Goal: Find specific page/section: Find specific page/section

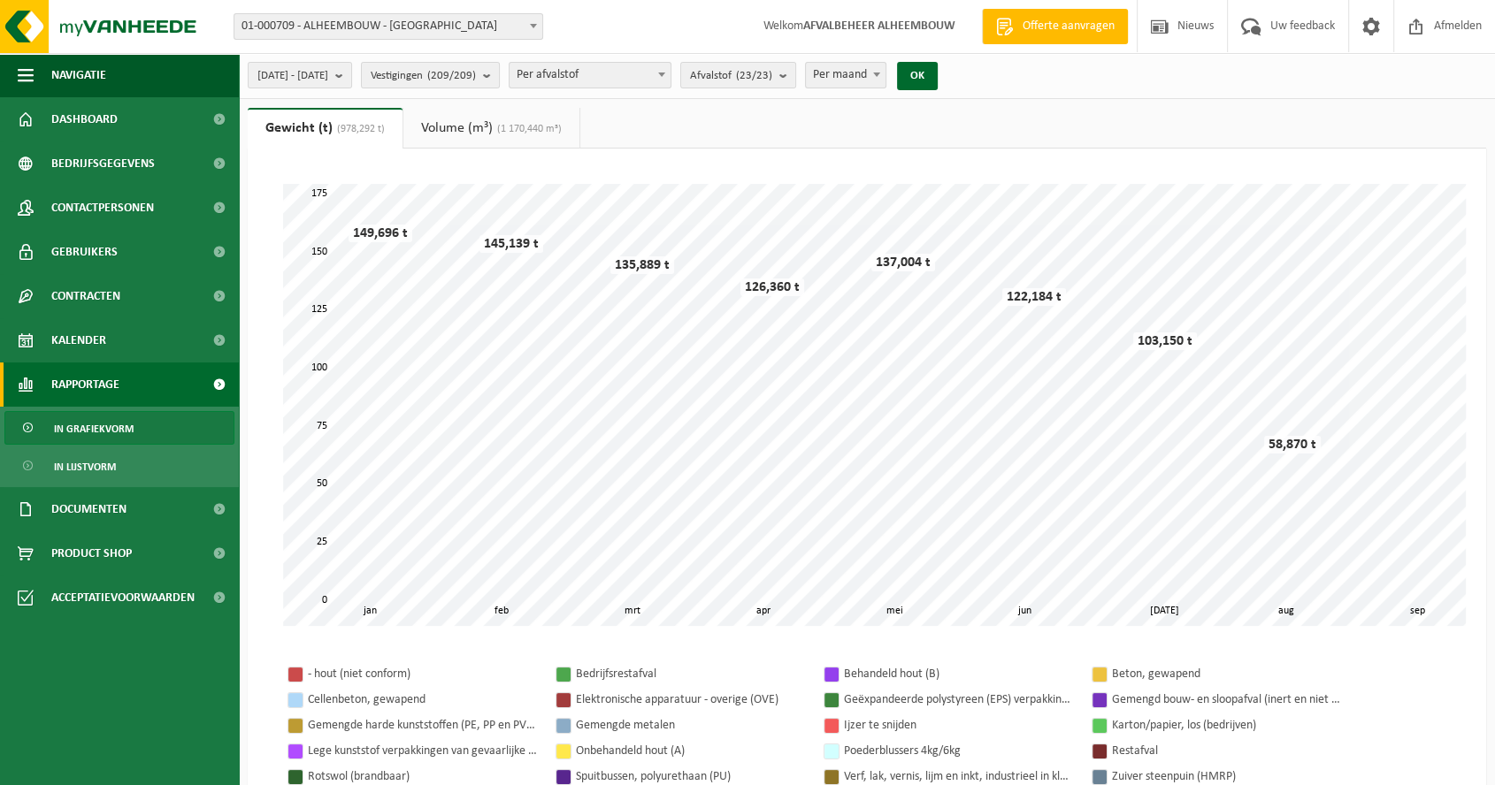
click at [533, 22] on span at bounding box center [533, 25] width 18 height 23
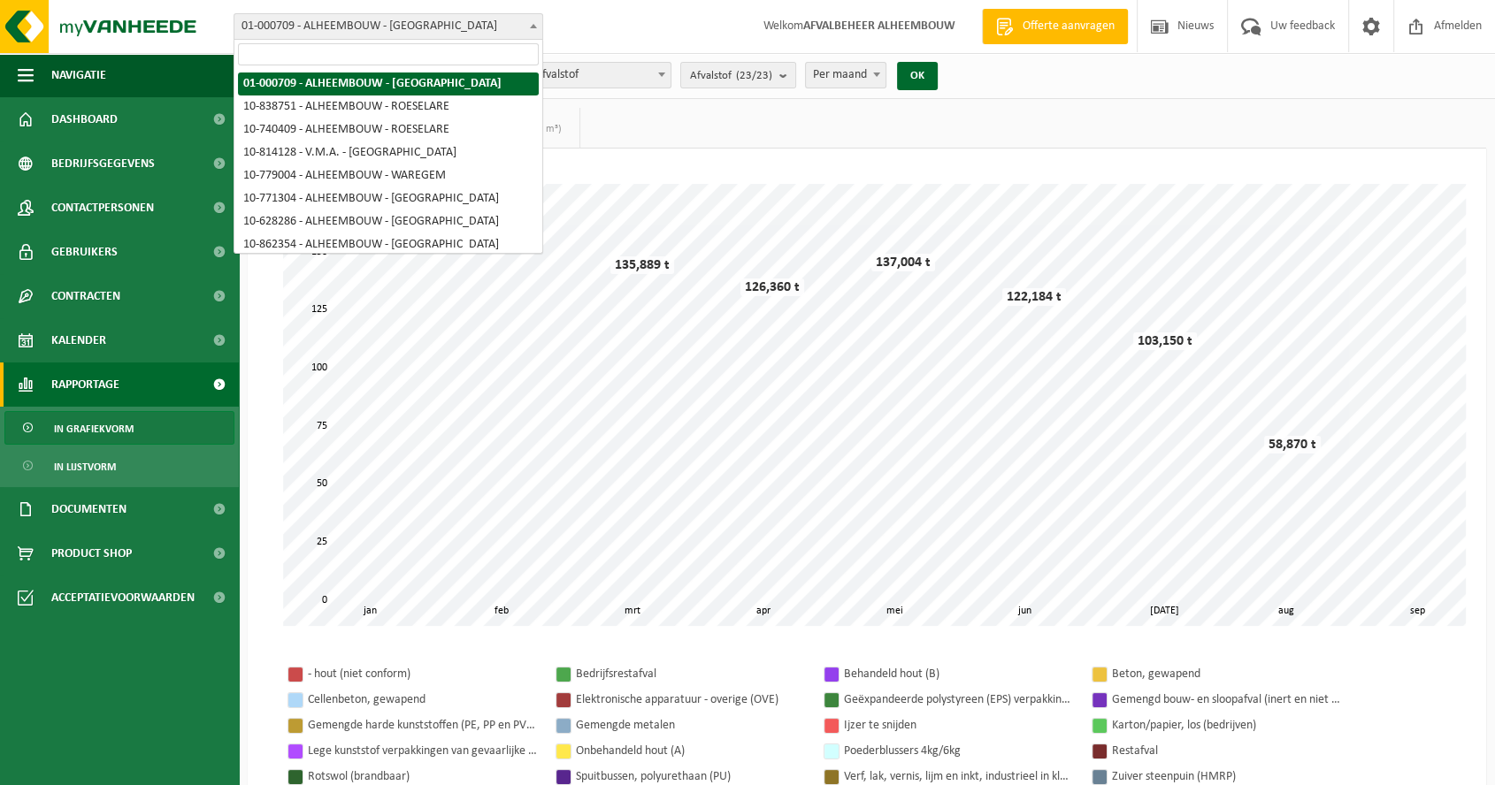
click at [453, 53] on input "search" at bounding box center [388, 54] width 301 height 22
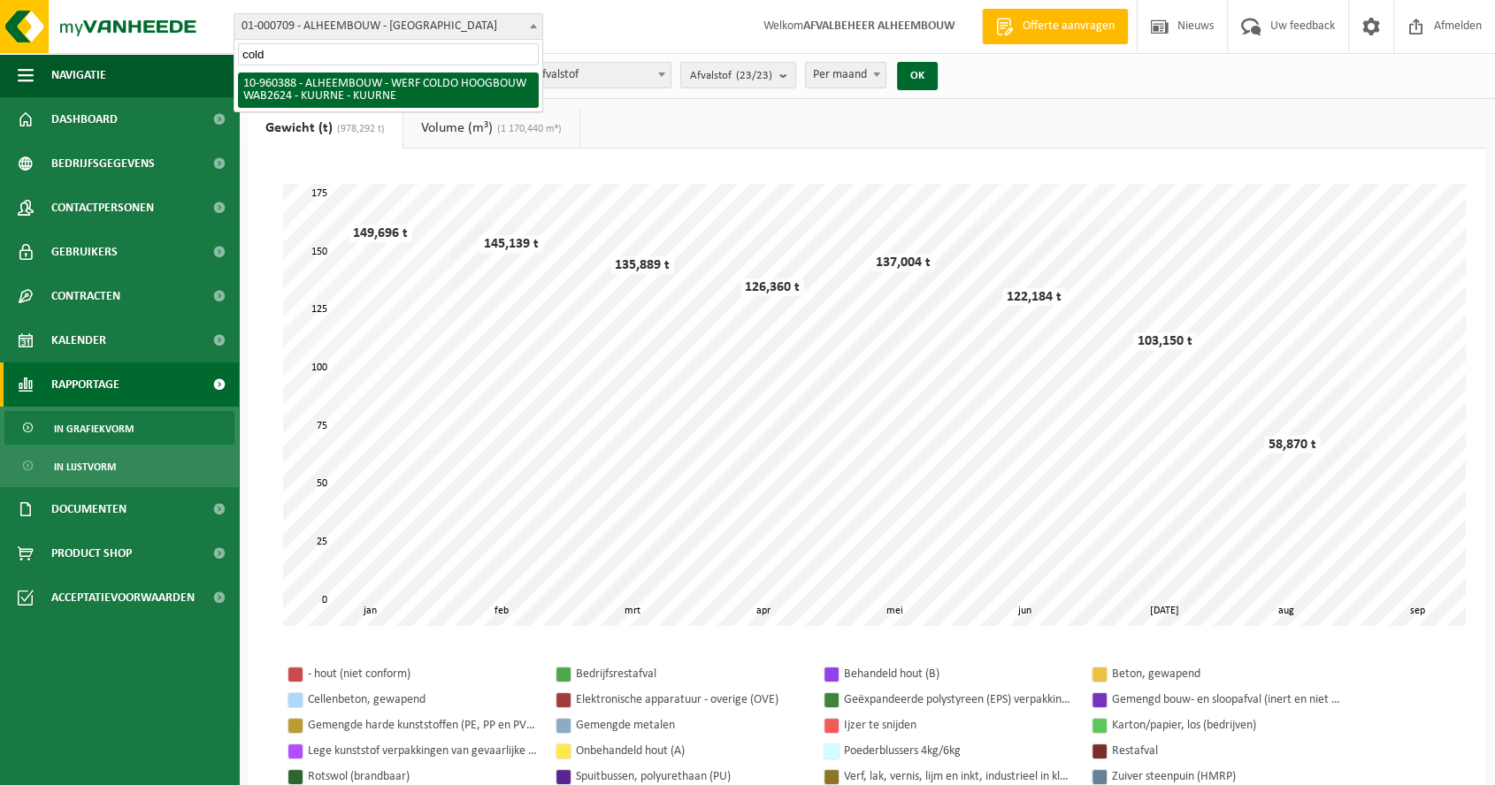
type input "cold"
select select "149391"
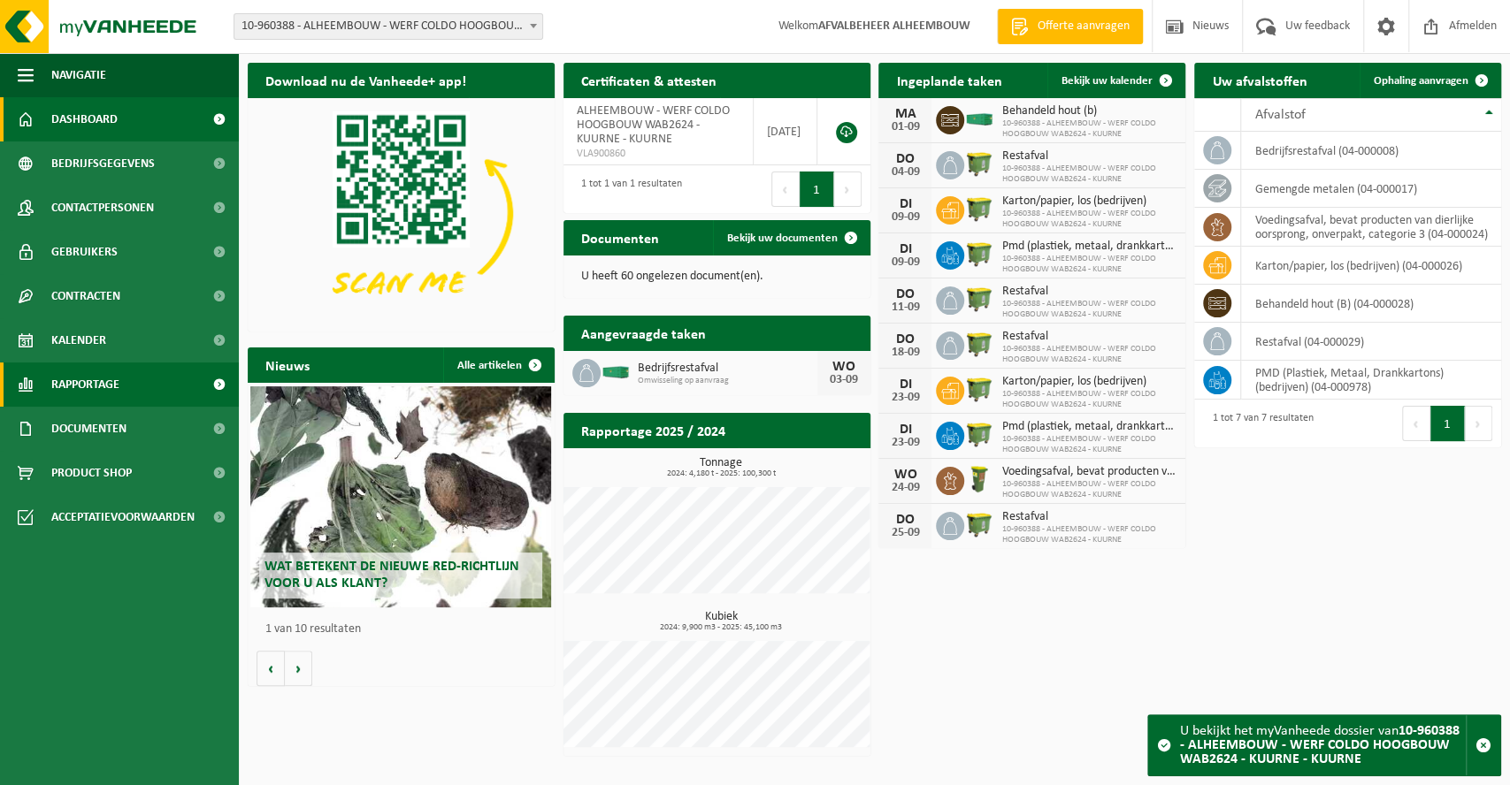
click at [177, 380] on link "Rapportage" at bounding box center [119, 385] width 239 height 44
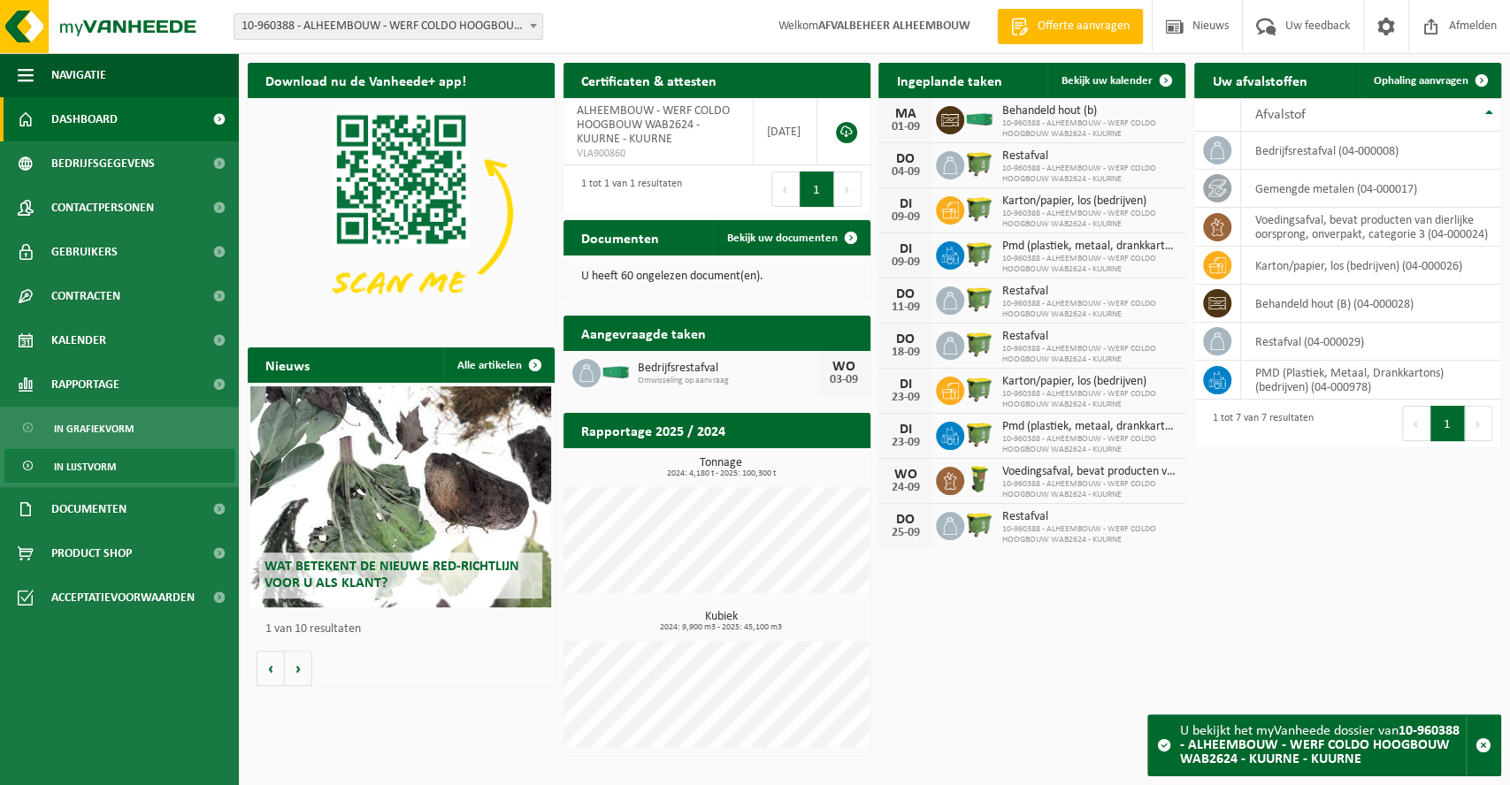
click at [104, 458] on span "In lijstvorm" at bounding box center [85, 467] width 62 height 34
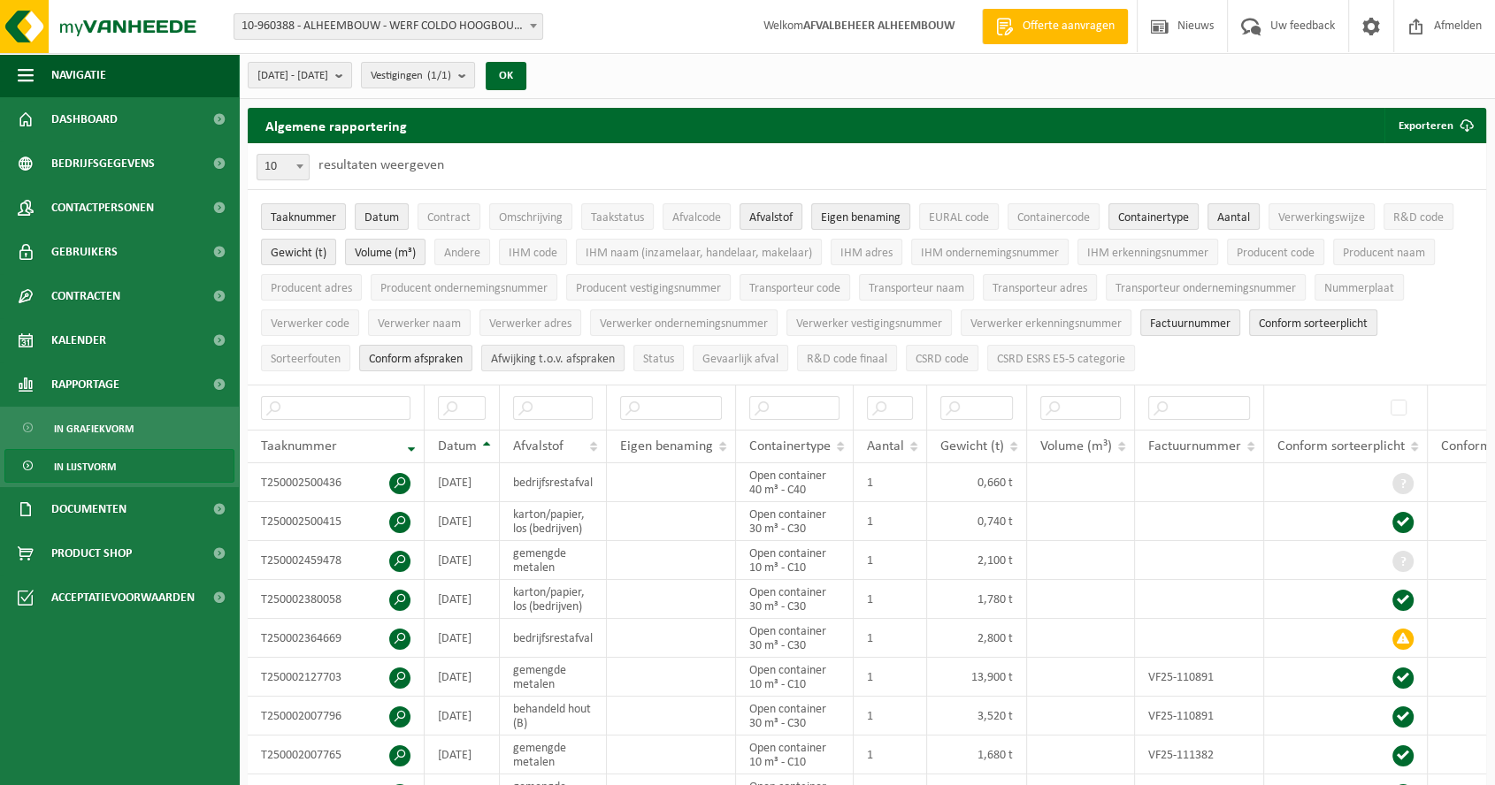
click at [542, 353] on span "Afwijking t.o.v. afspraken" at bounding box center [553, 359] width 124 height 13
click at [146, 510] on link "Documenten" at bounding box center [119, 509] width 239 height 44
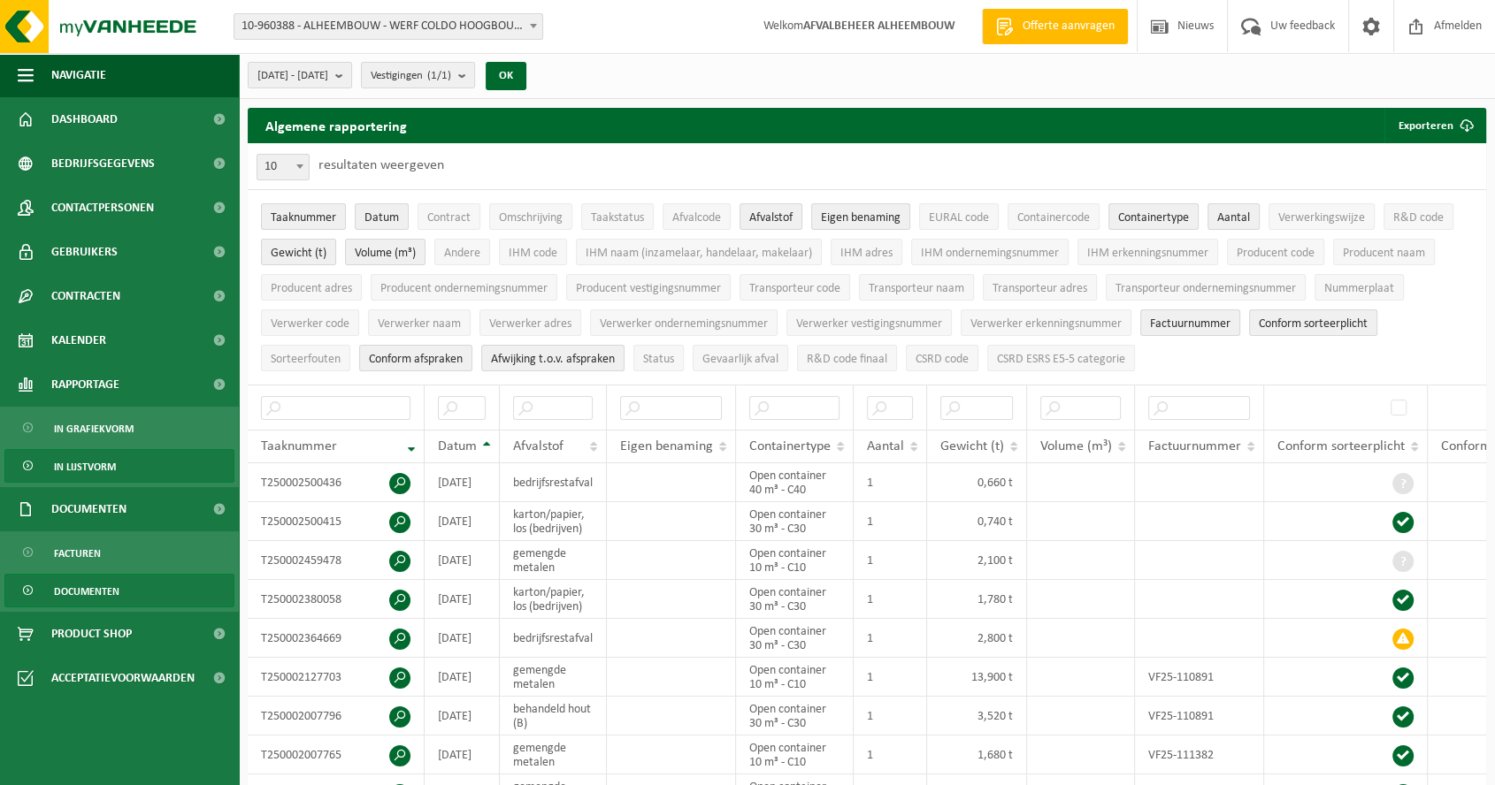
click at [138, 595] on link "Documenten" at bounding box center [119, 591] width 230 height 34
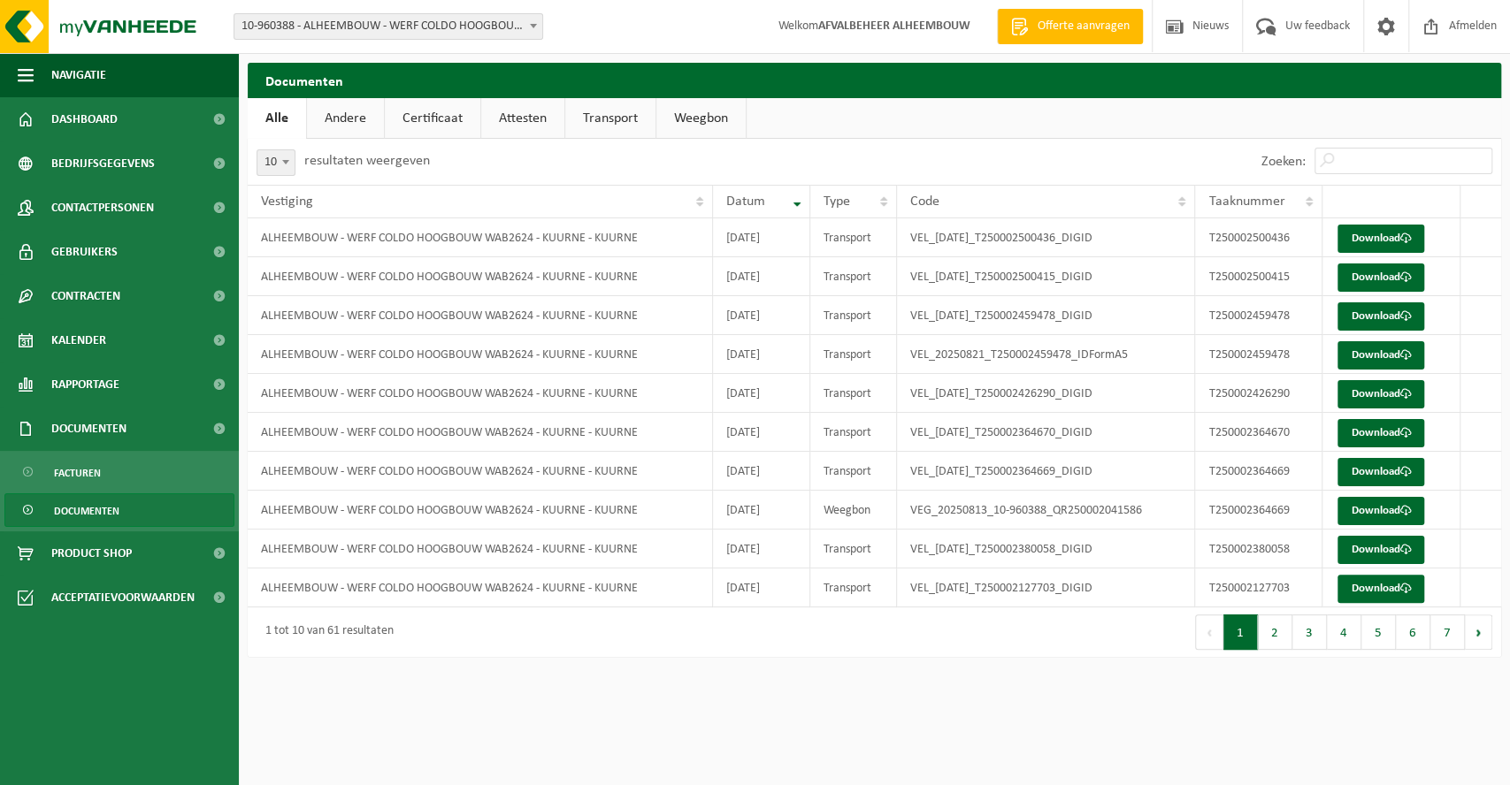
click at [363, 115] on link "Andere" at bounding box center [345, 118] width 77 height 41
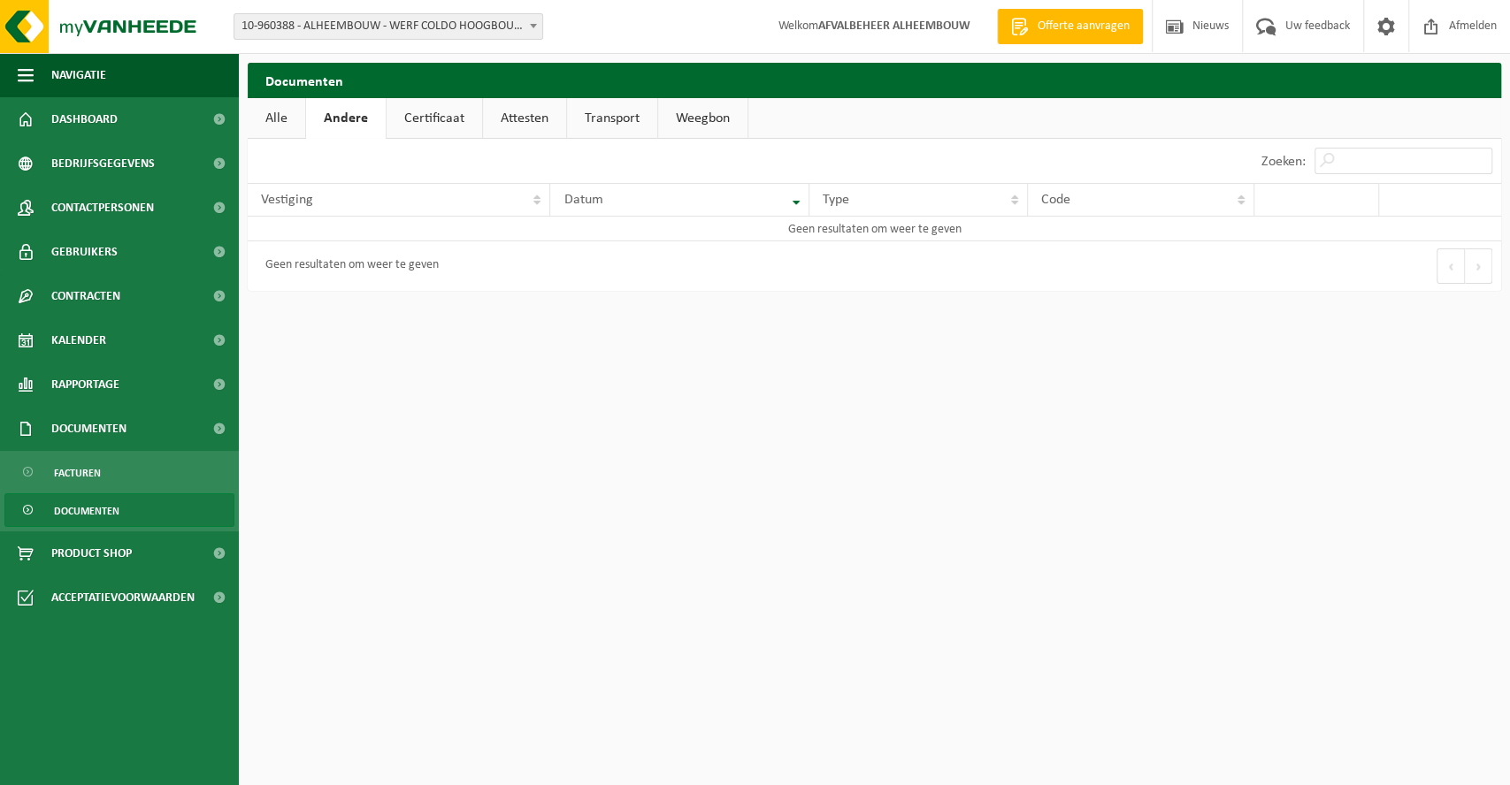
click at [441, 115] on link "Certificaat" at bounding box center [435, 118] width 96 height 41
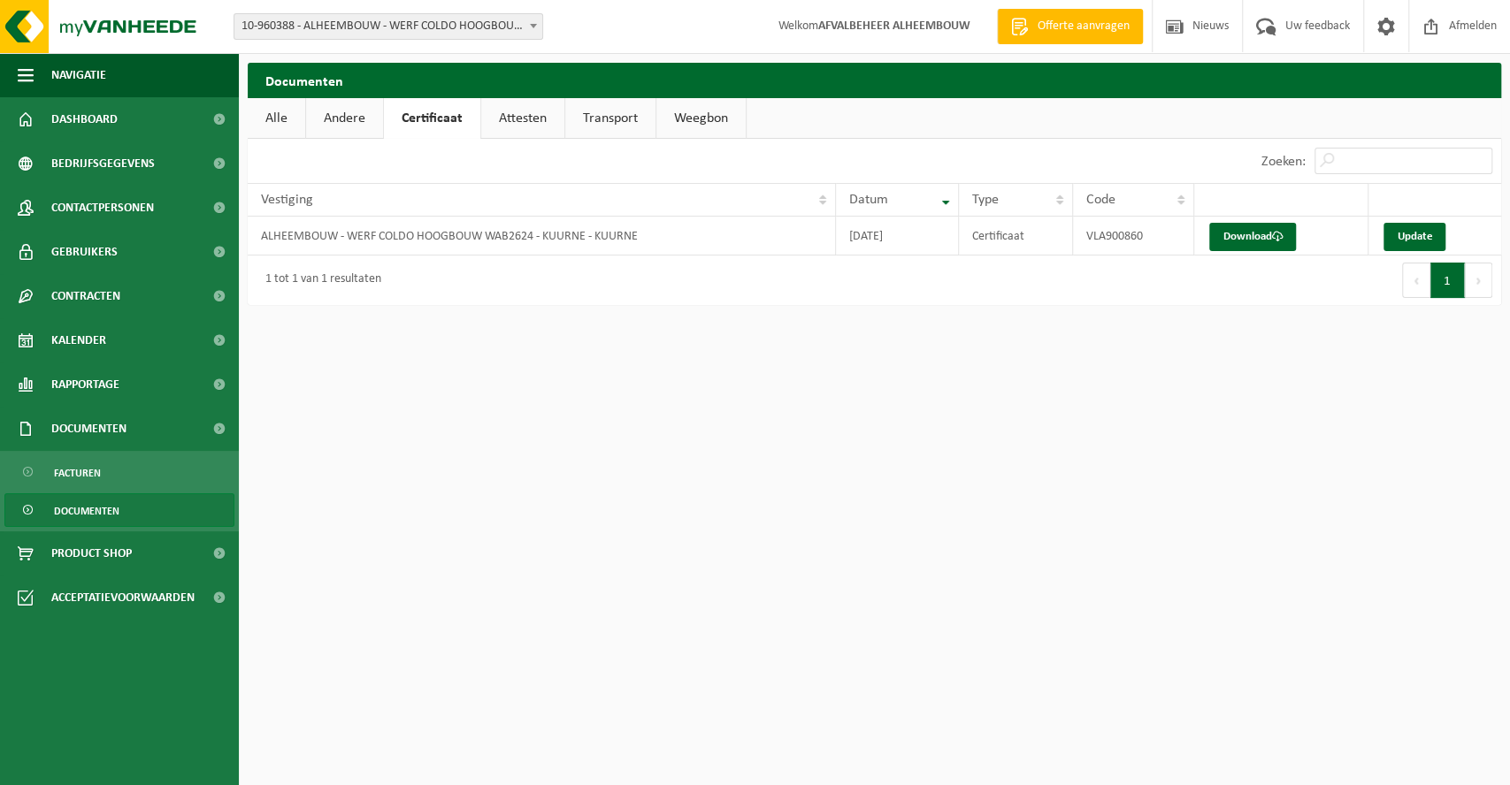
click at [501, 117] on link "Attesten" at bounding box center [522, 118] width 83 height 41
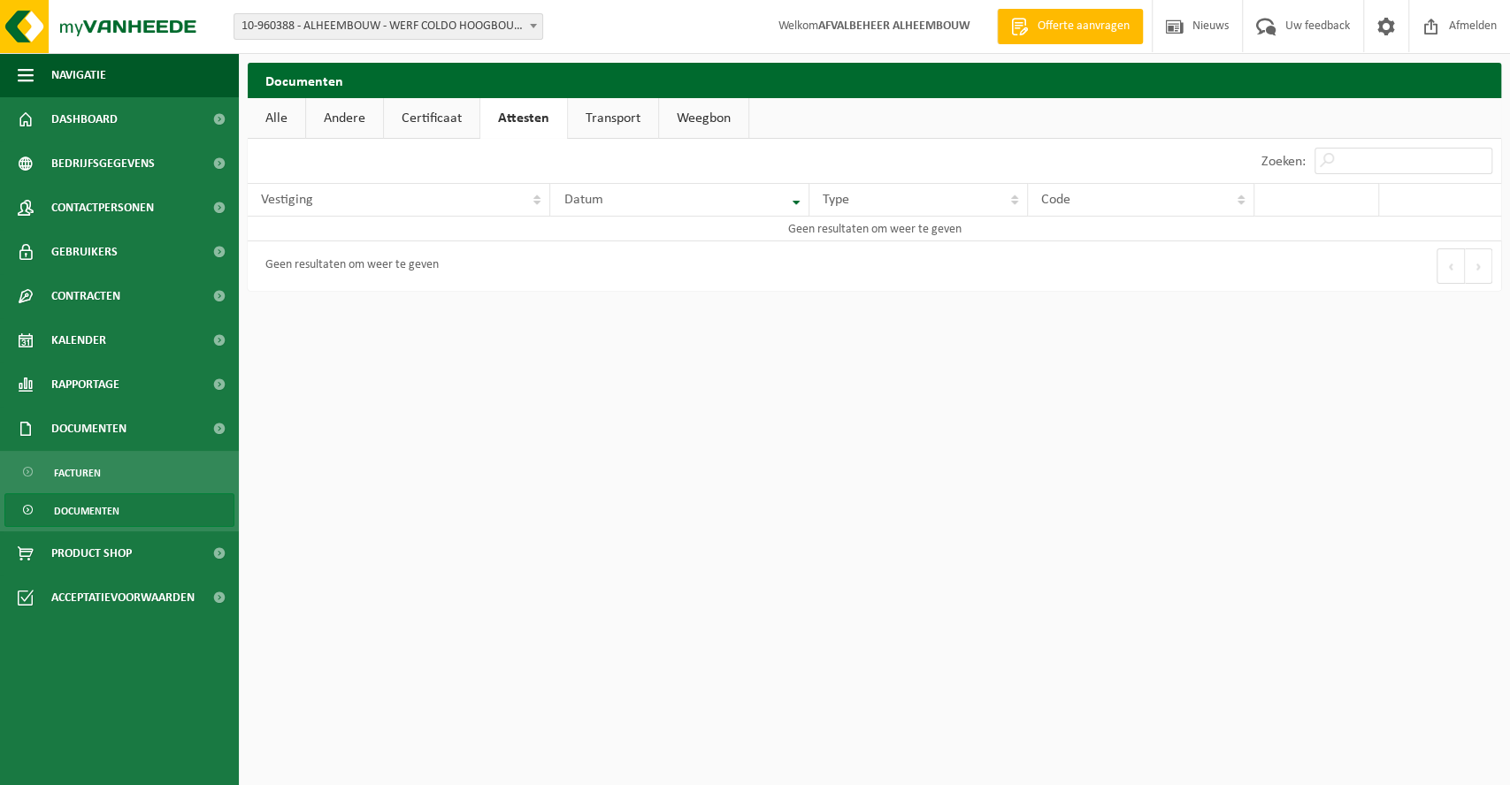
click at [616, 117] on link "Transport" at bounding box center [613, 118] width 90 height 41
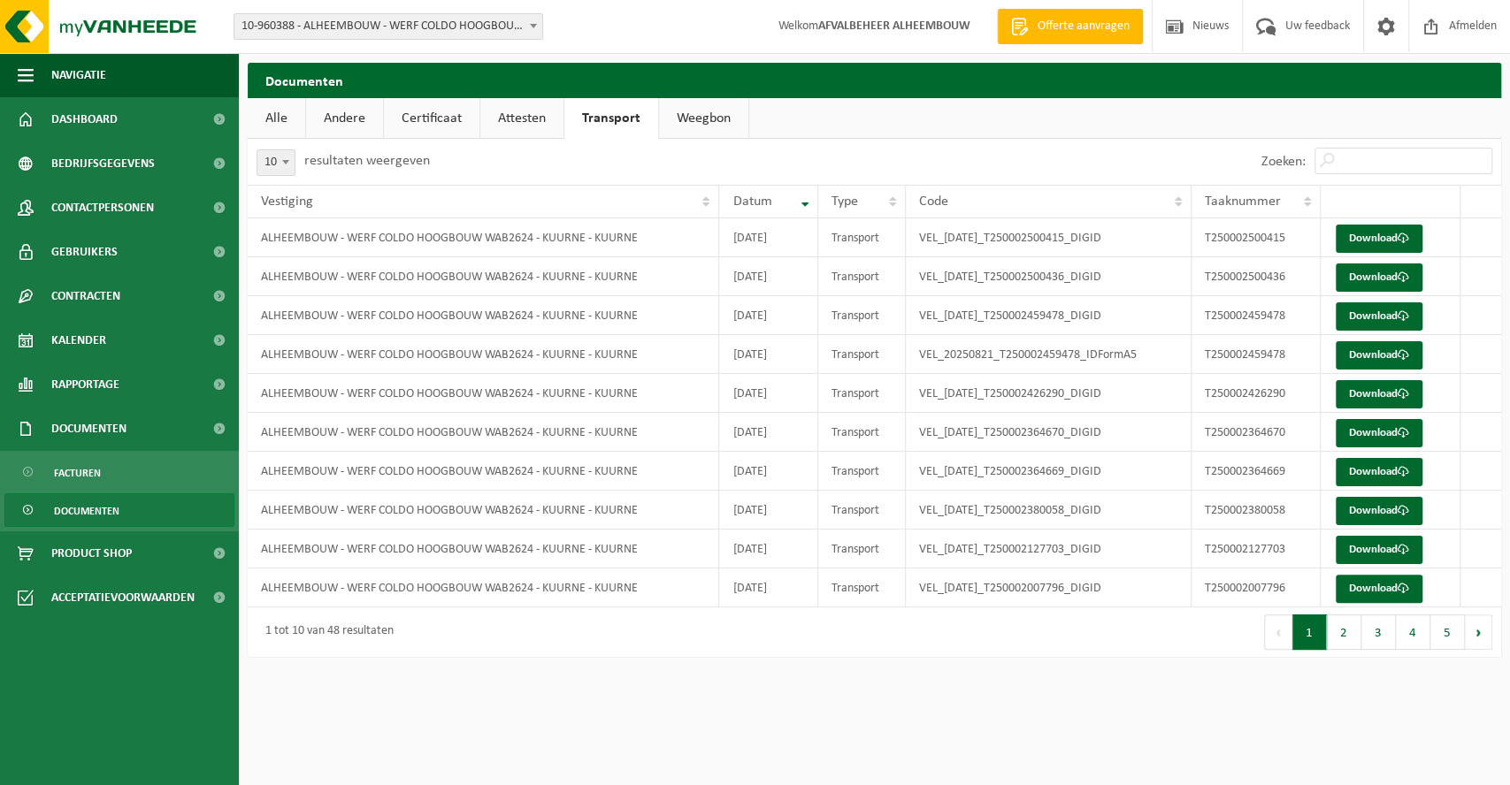
click at [273, 119] on link "Alle" at bounding box center [276, 118] width 57 height 41
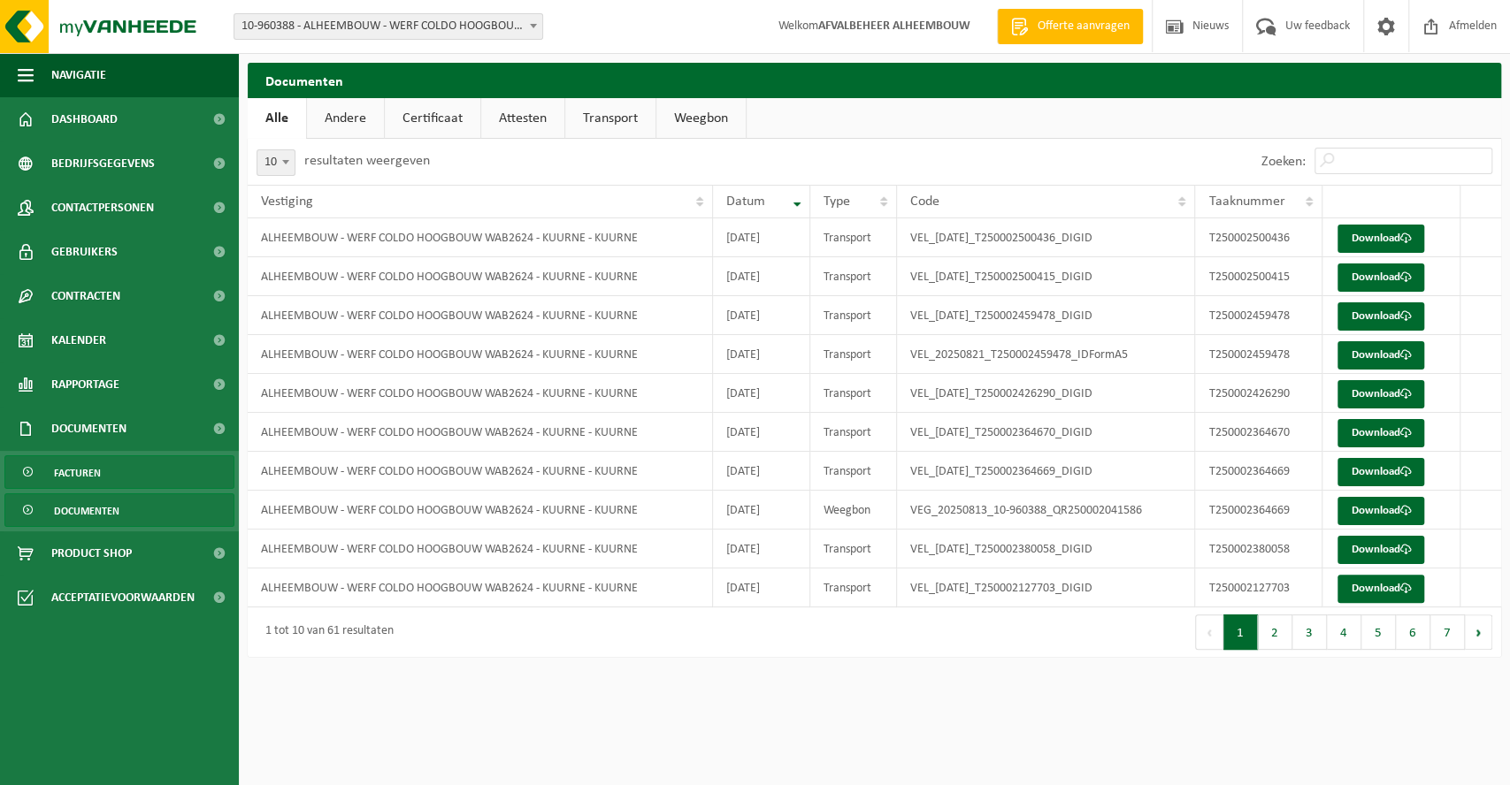
click at [87, 476] on span "Facturen" at bounding box center [77, 473] width 47 height 34
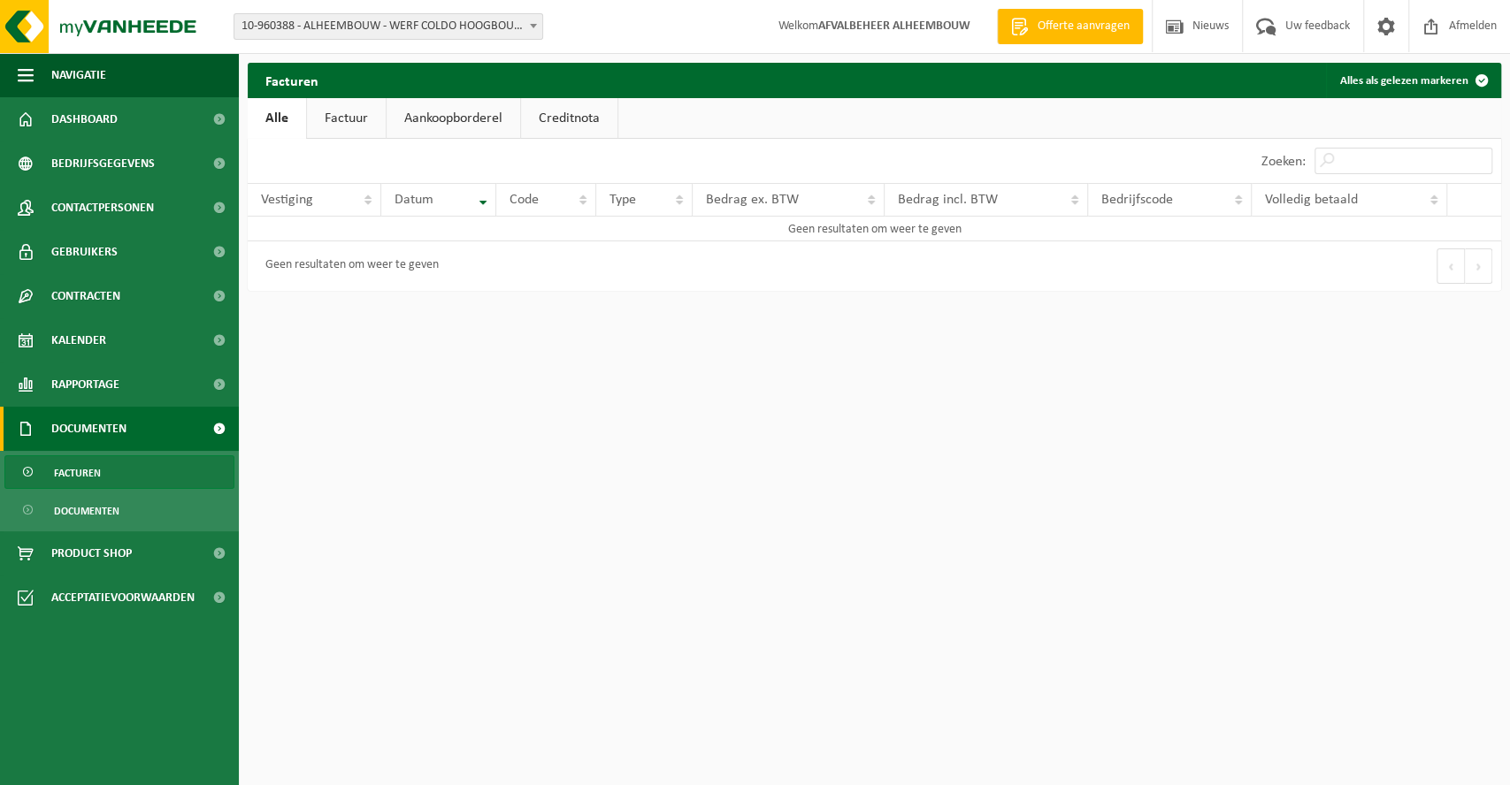
click at [343, 121] on link "Factuur" at bounding box center [346, 118] width 79 height 41
